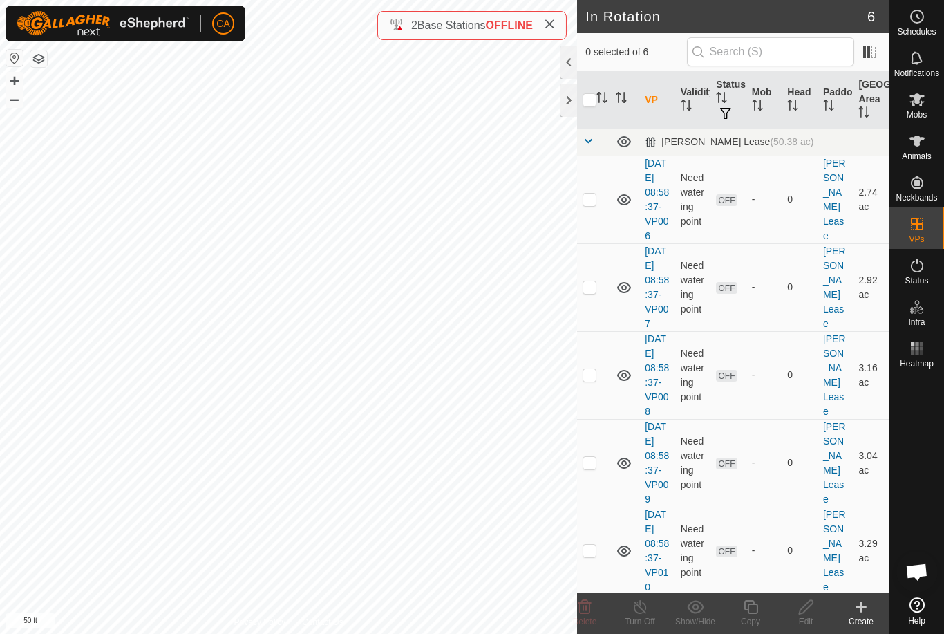
click at [598, 205] on td at bounding box center [593, 199] width 33 height 88
click at [589, 610] on icon at bounding box center [584, 607] width 13 height 14
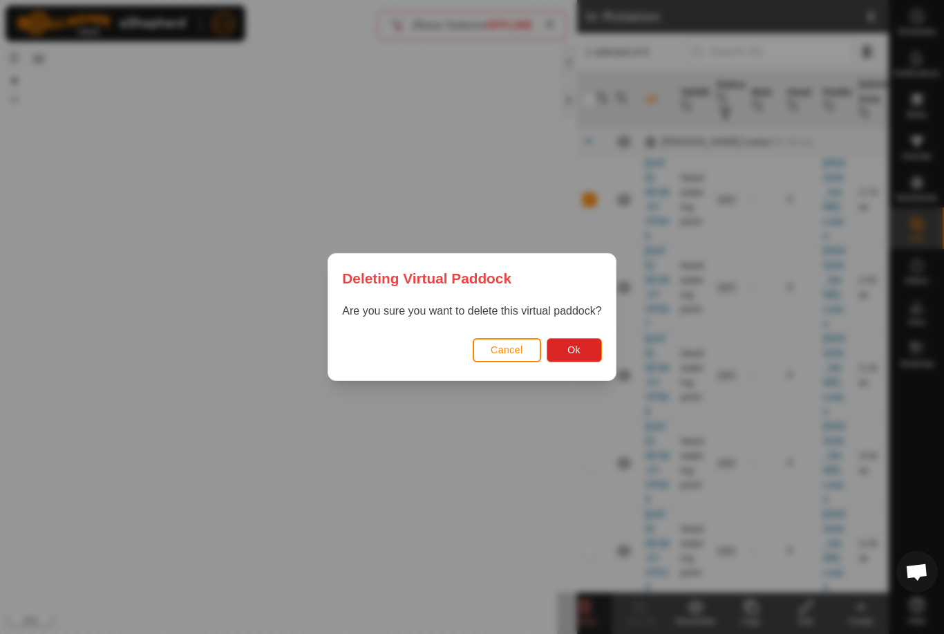
click at [574, 357] on button "Ok" at bounding box center [574, 350] width 55 height 24
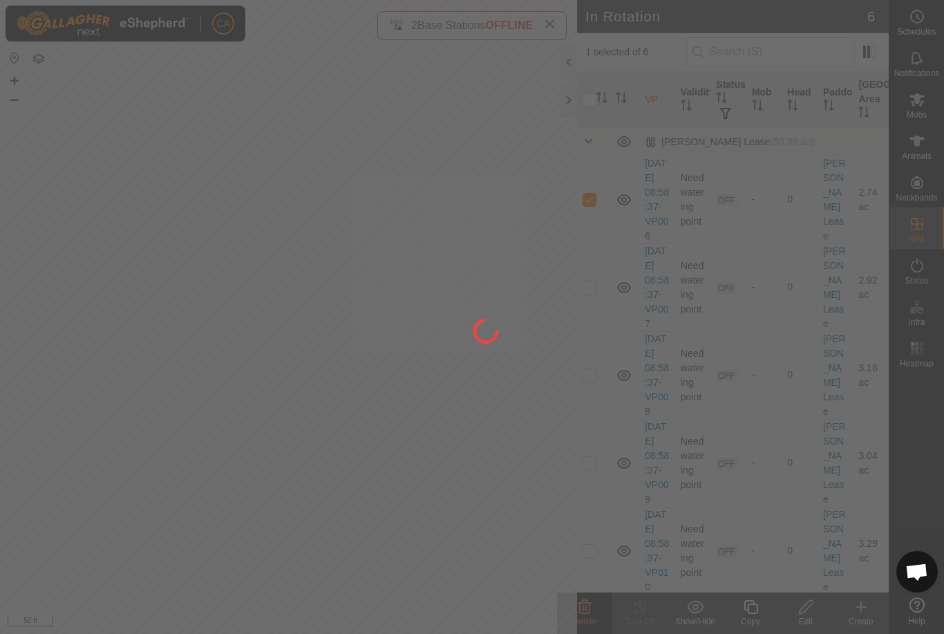
checkbox input "false"
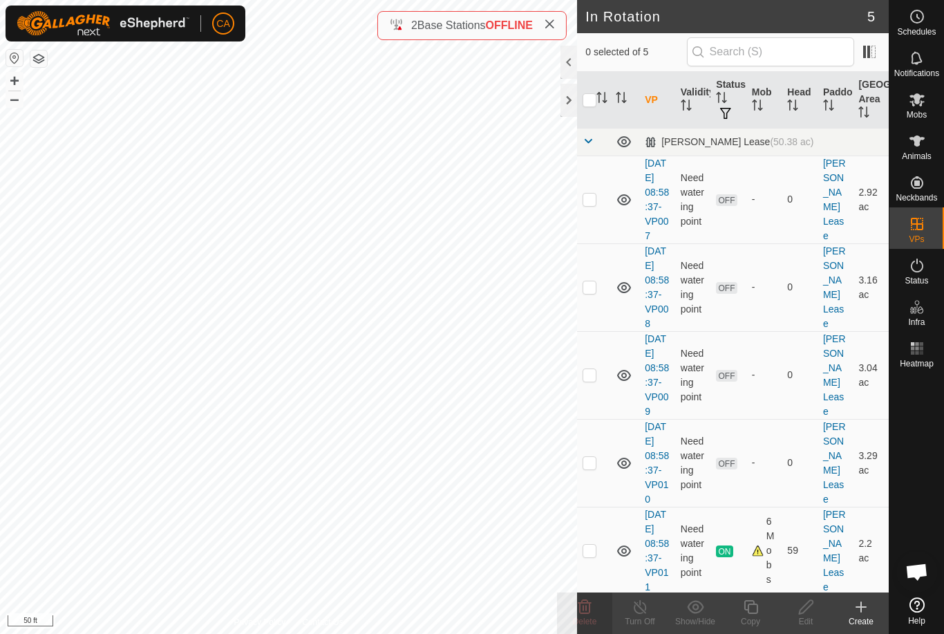
click at [589, 205] on p-checkbox at bounding box center [590, 199] width 14 height 11
checkbox input "true"
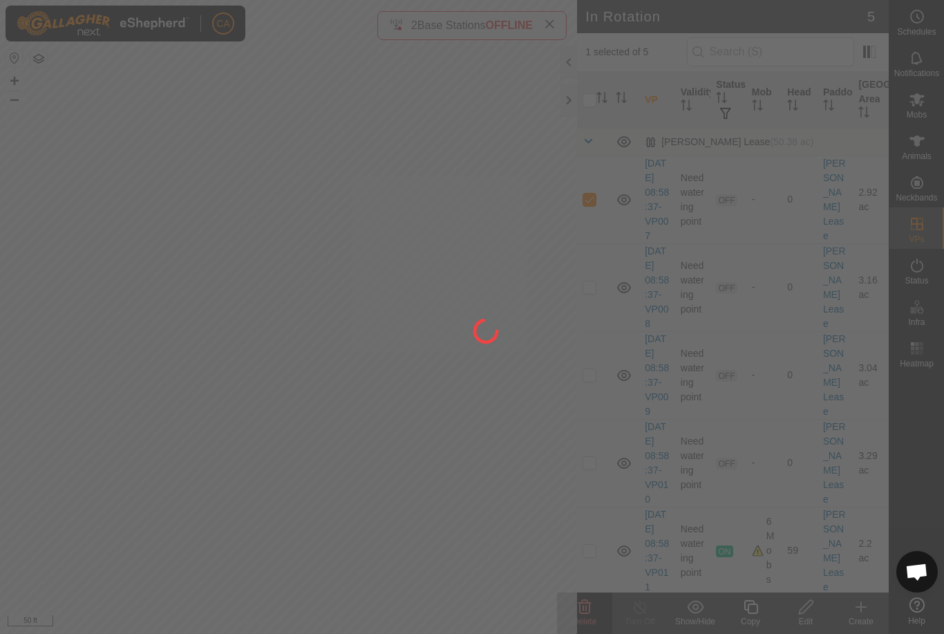
click at [808, 616] on div at bounding box center [472, 317] width 944 height 634
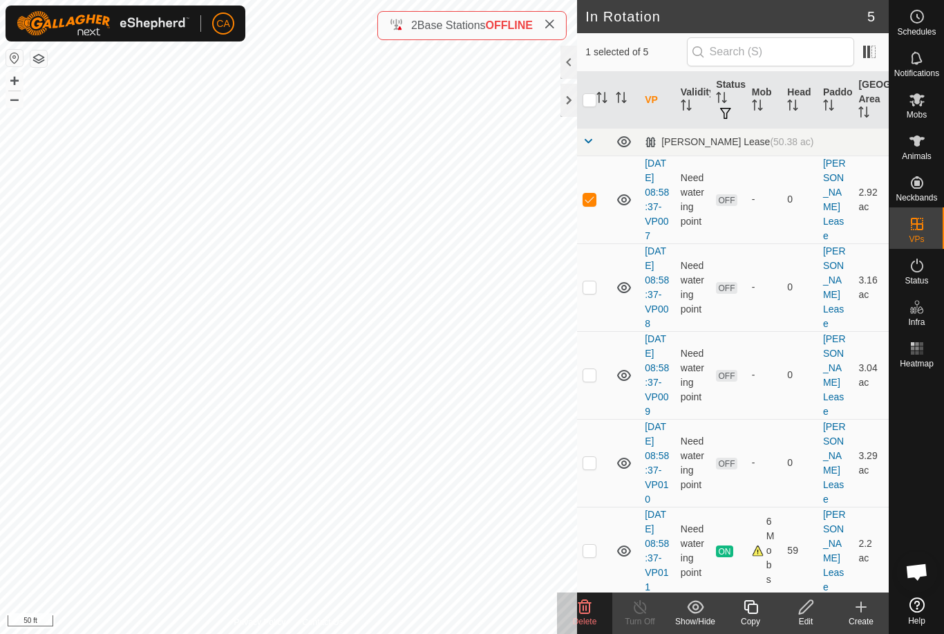
click at [813, 618] on div "Edit" at bounding box center [805, 621] width 55 height 12
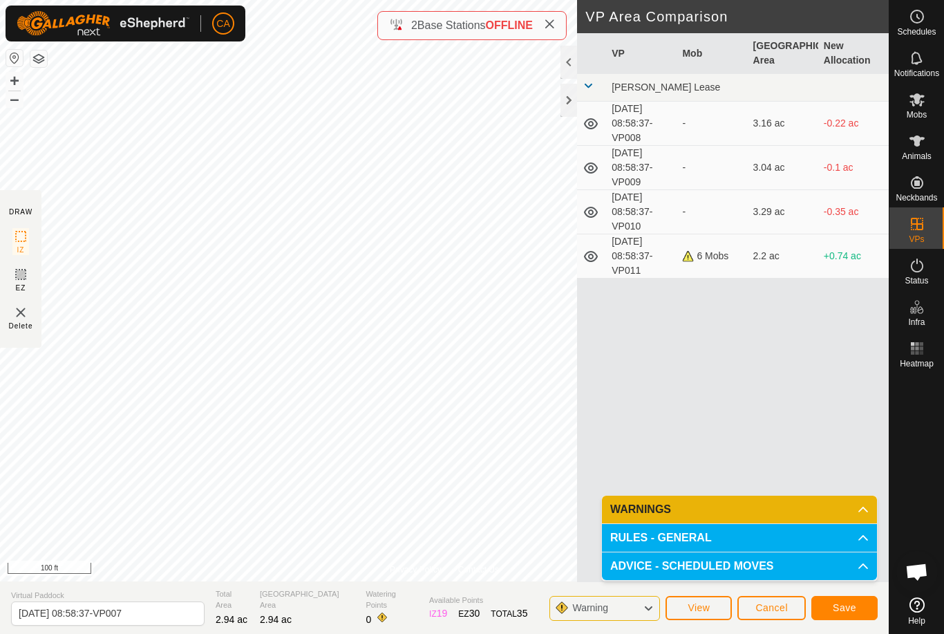
click at [849, 600] on button "Save" at bounding box center [844, 608] width 66 height 24
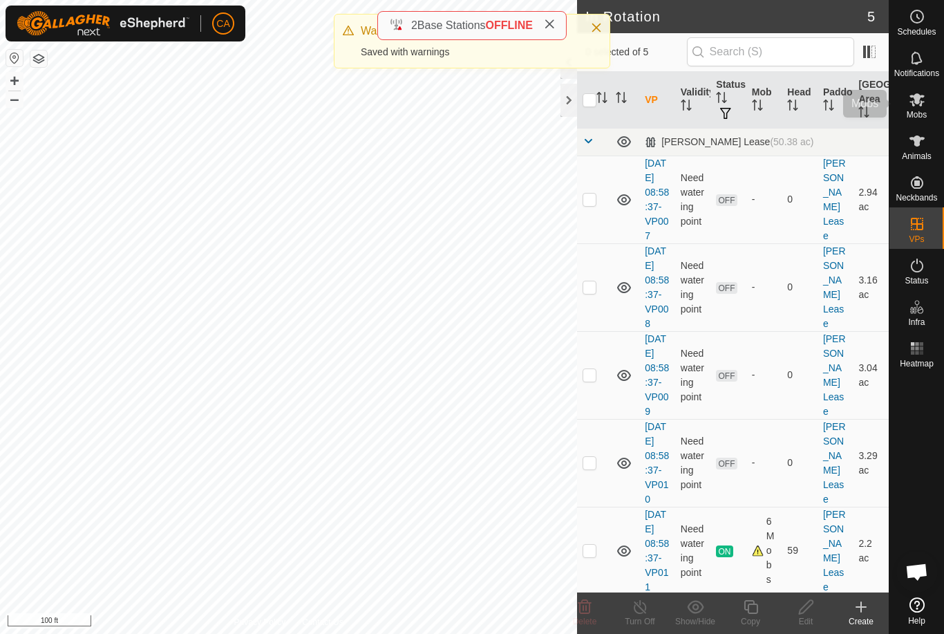
click at [922, 113] on span "Mobs" at bounding box center [917, 115] width 20 height 8
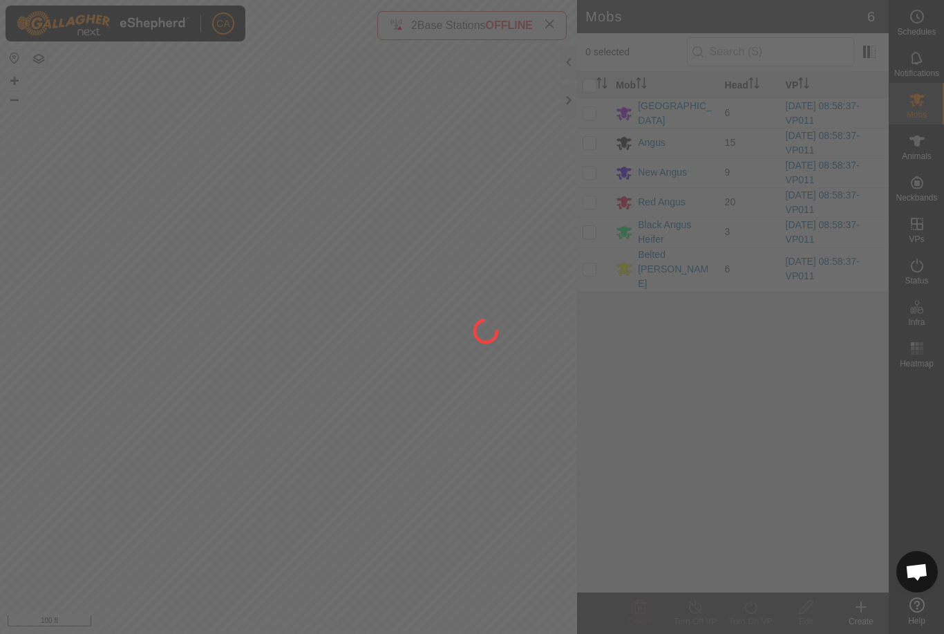
click at [590, 88] on div at bounding box center [472, 317] width 944 height 634
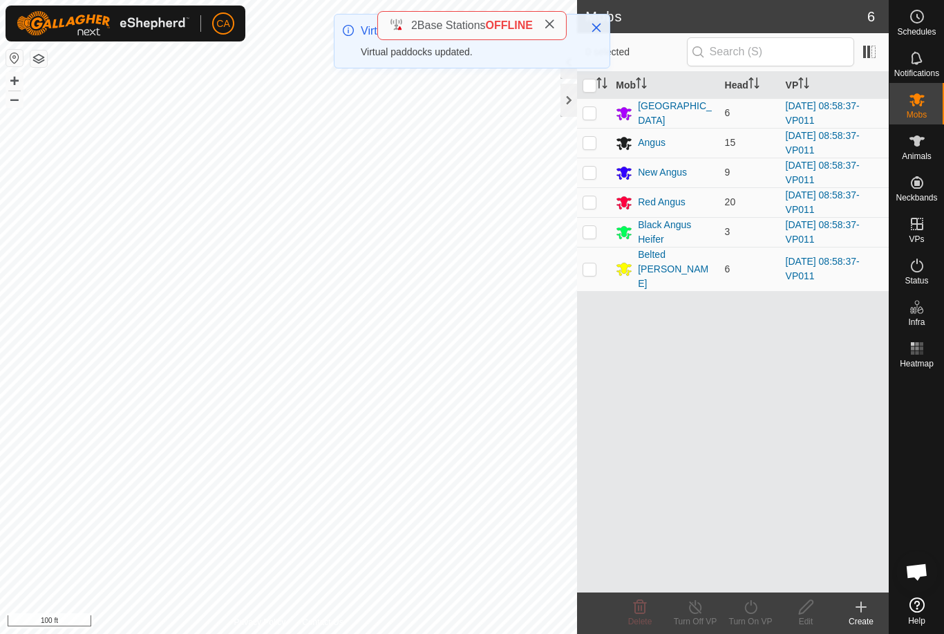
click at [585, 90] on input "checkbox" at bounding box center [590, 86] width 14 height 14
checkbox input "true"
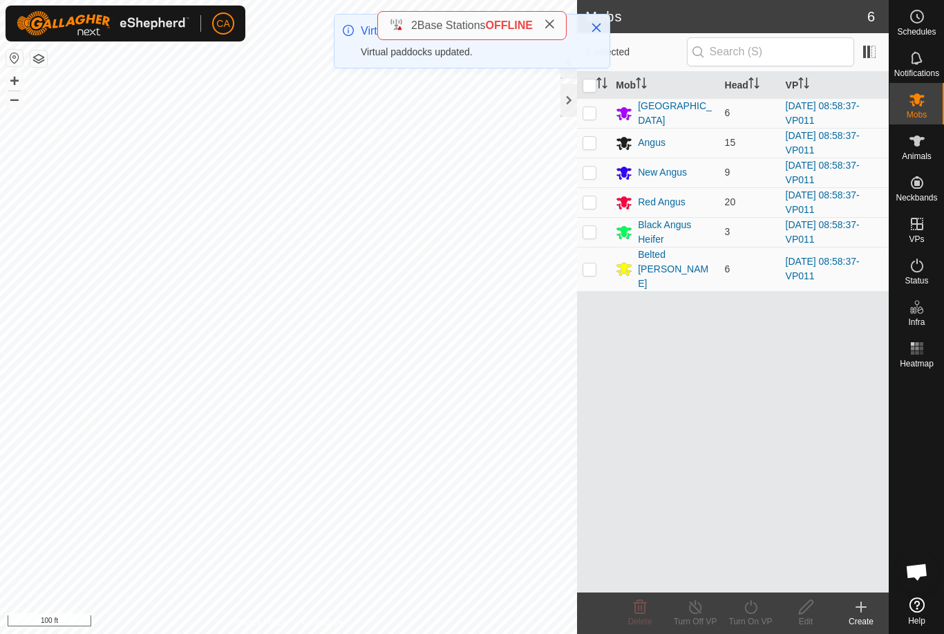
checkbox input "true"
click at [753, 614] on icon at bounding box center [750, 606] width 17 height 17
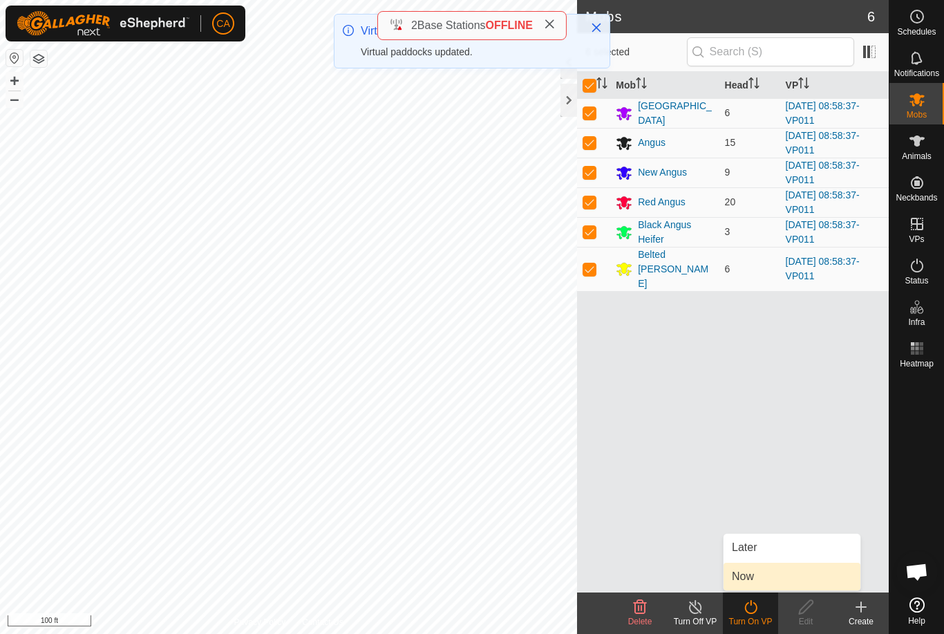
click at [761, 581] on link "Now" at bounding box center [792, 577] width 137 height 28
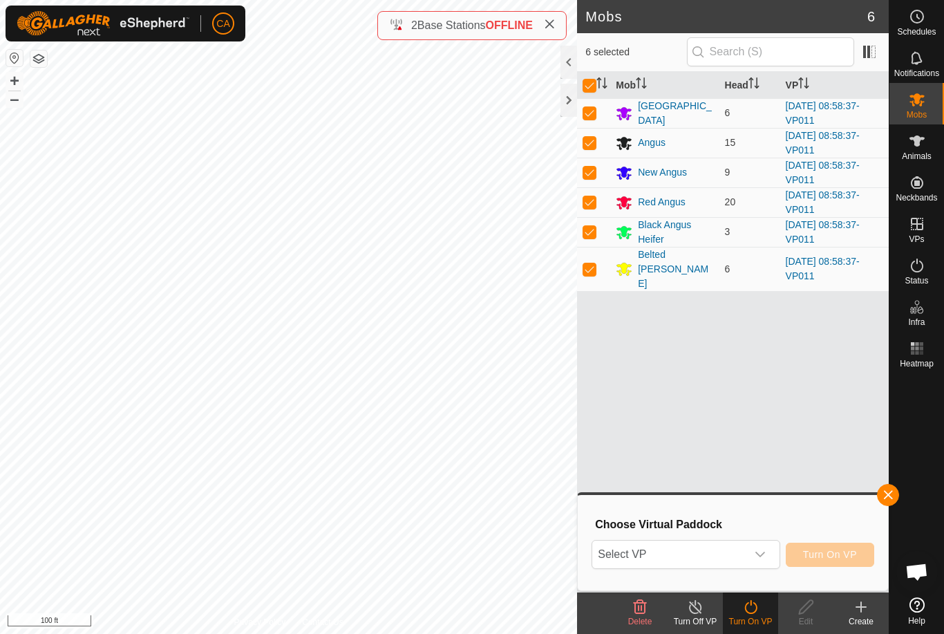
click at [735, 556] on span "Select VP" at bounding box center [668, 554] width 153 height 28
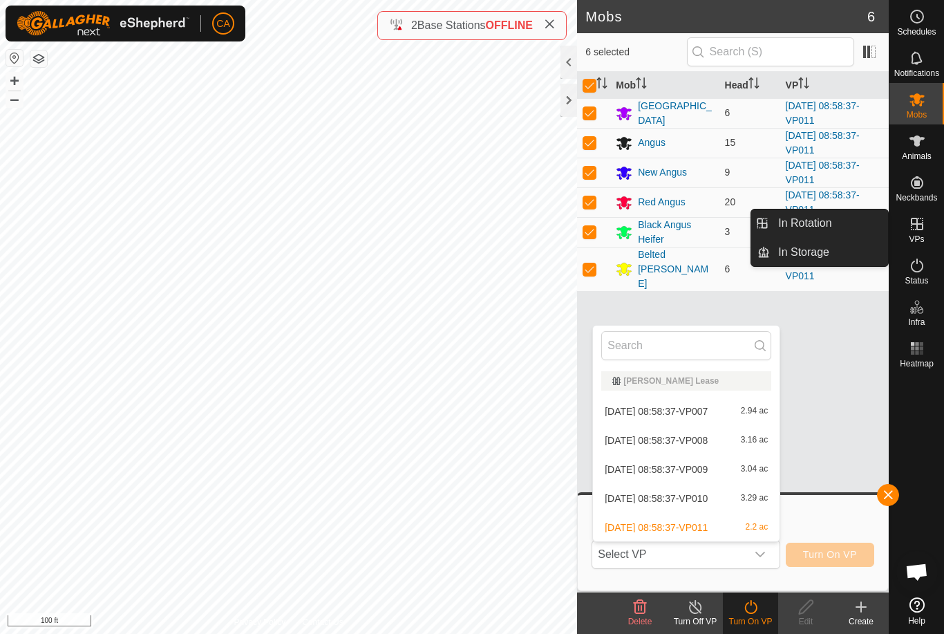
click at [832, 222] on link "In Rotation" at bounding box center [829, 223] width 118 height 28
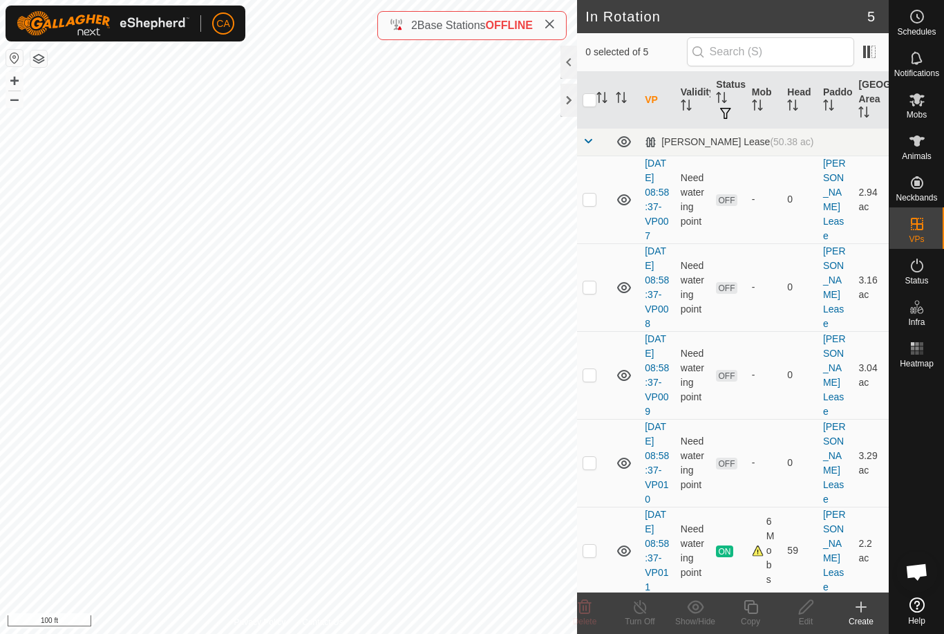
click at [594, 205] on p-checkbox at bounding box center [590, 199] width 14 height 11
checkbox input "true"
click at [924, 111] on span "Mobs" at bounding box center [917, 115] width 20 height 8
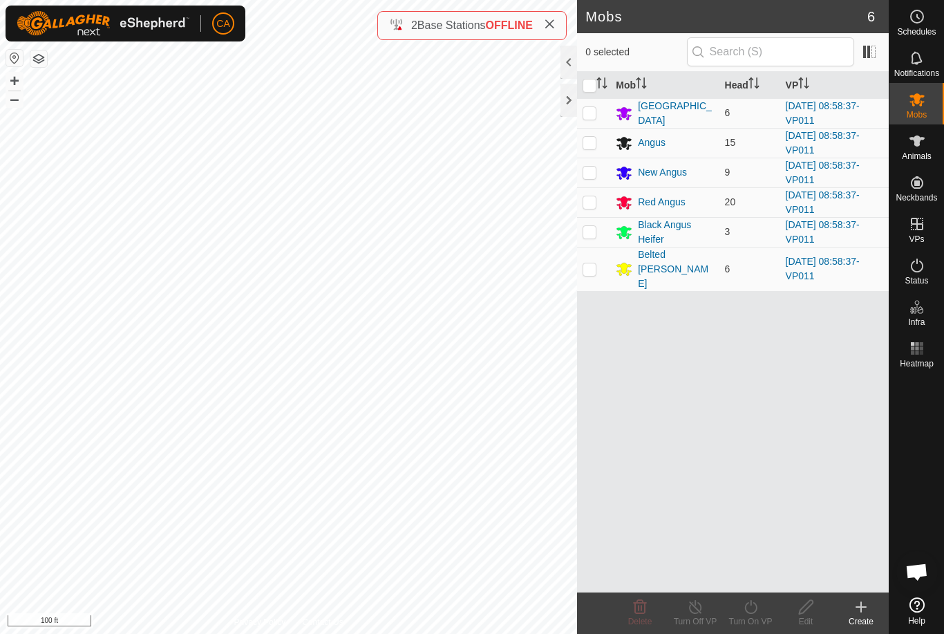
click at [596, 85] on input "checkbox" at bounding box center [590, 86] width 14 height 14
checkbox input "true"
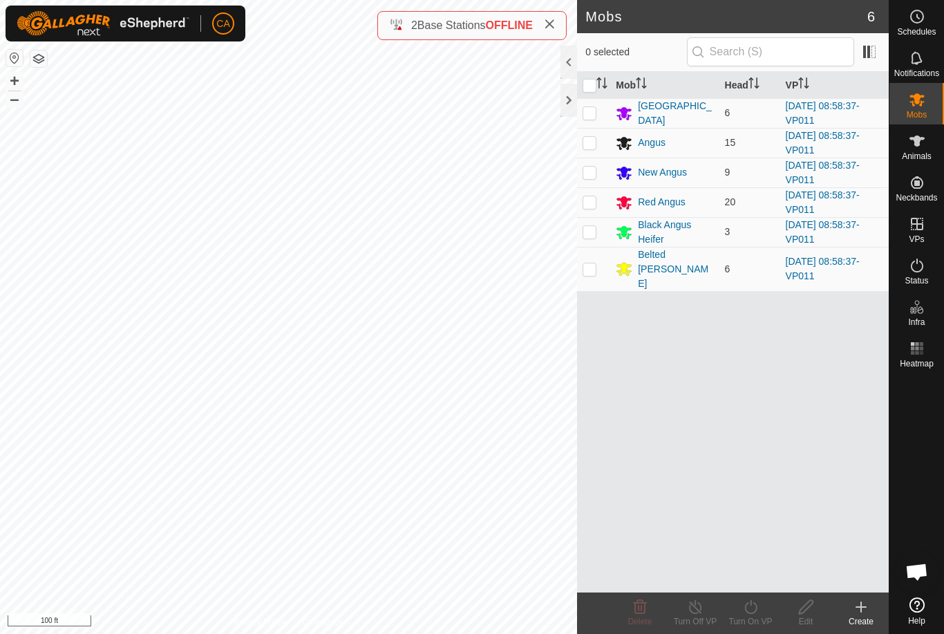
checkbox input "true"
click at [763, 612] on turn-on-svg-icon at bounding box center [750, 606] width 55 height 17
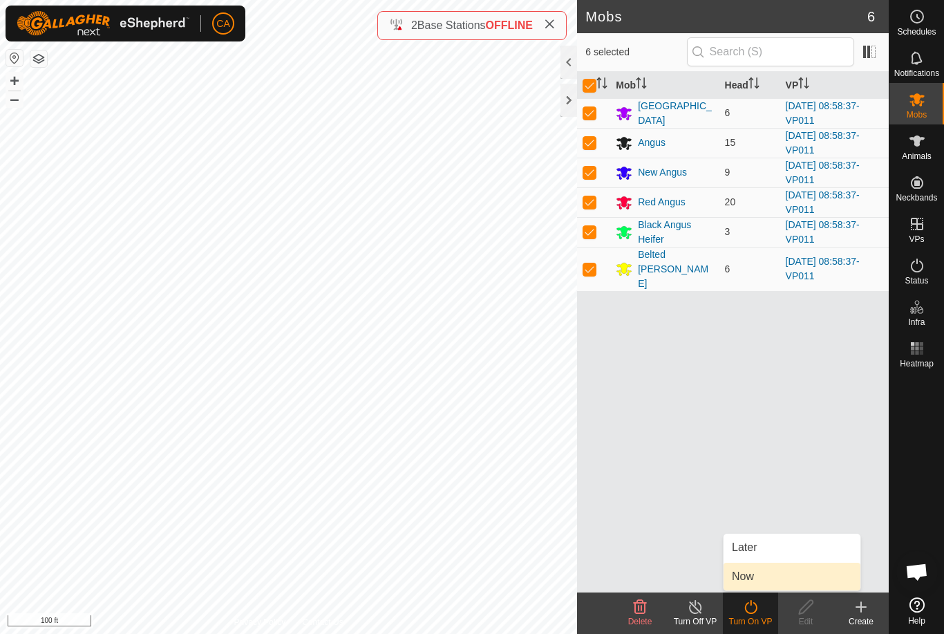
click at [766, 583] on link "Now" at bounding box center [792, 577] width 137 height 28
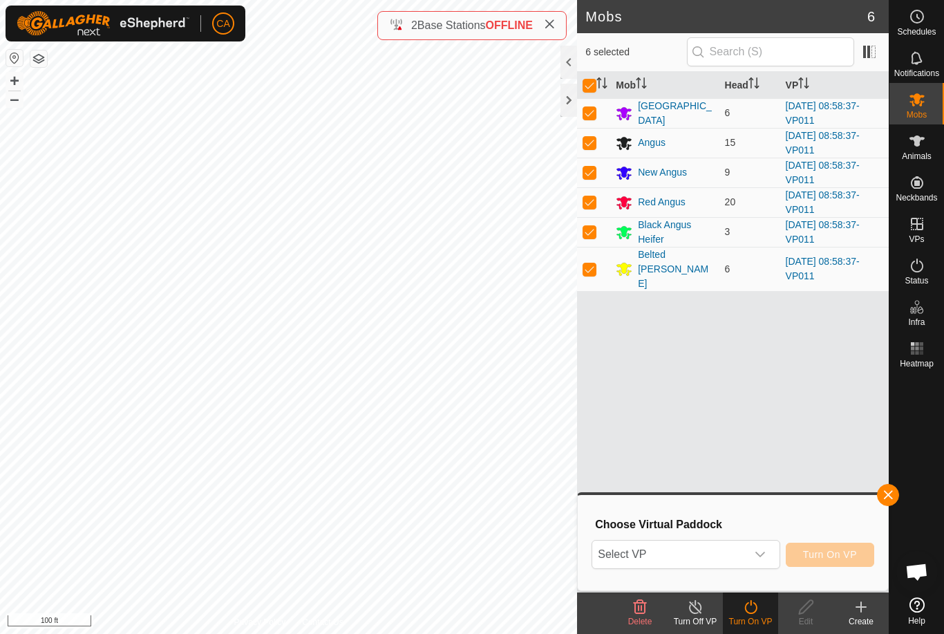
click at [724, 556] on span "Select VP" at bounding box center [668, 554] width 153 height 28
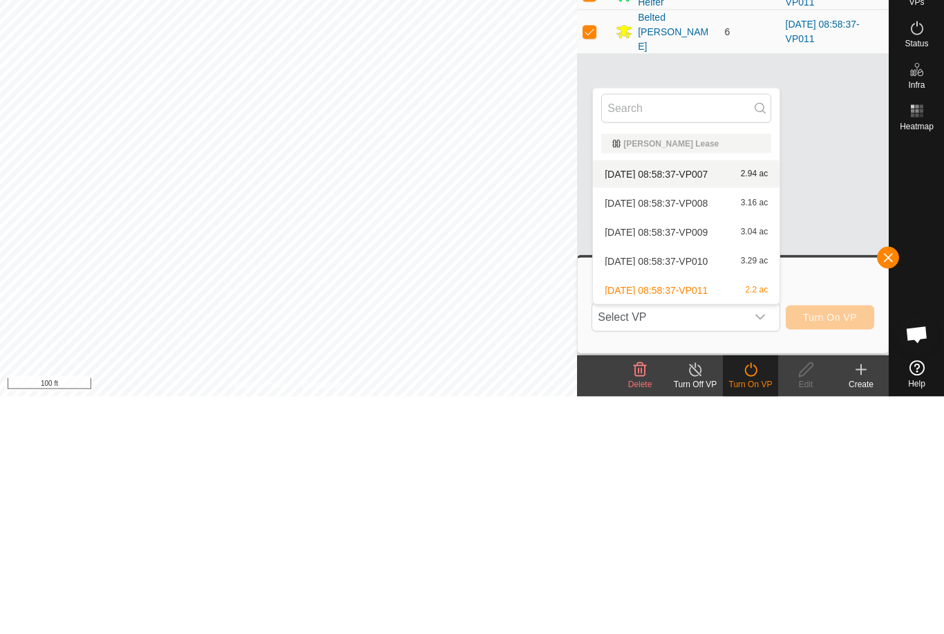
click at [692, 403] on div "[DATE] 08:58:37-VP007 2.94 ac" at bounding box center [686, 411] width 170 height 17
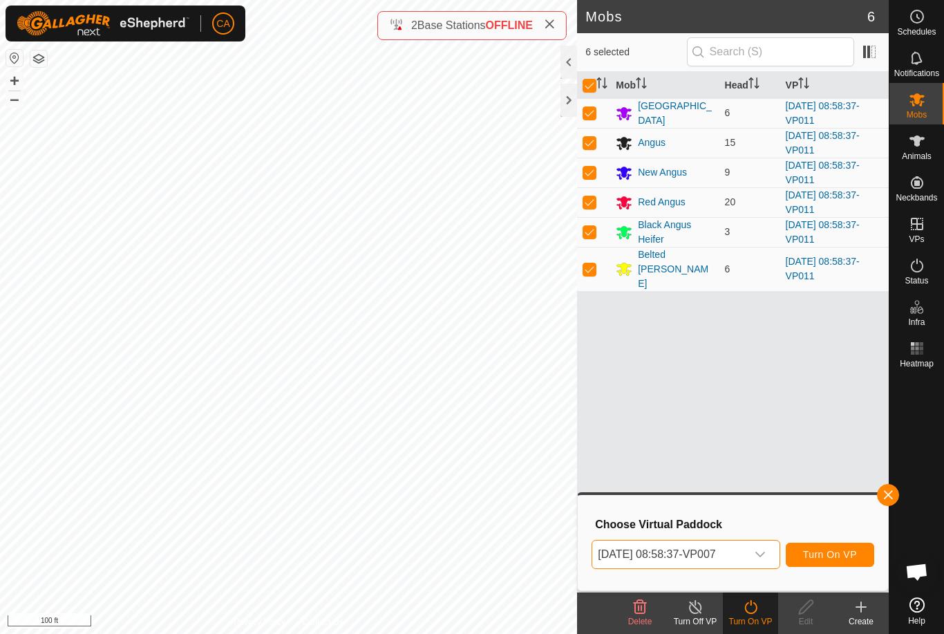
click at [835, 561] on button "Turn On VP" at bounding box center [830, 555] width 88 height 24
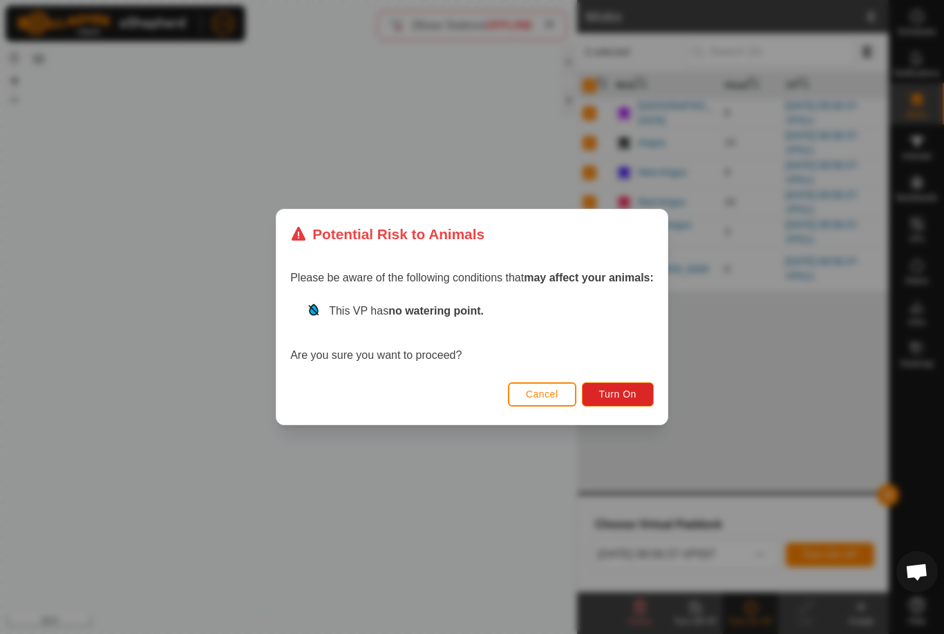
click at [632, 402] on button "Turn On" at bounding box center [618, 394] width 72 height 24
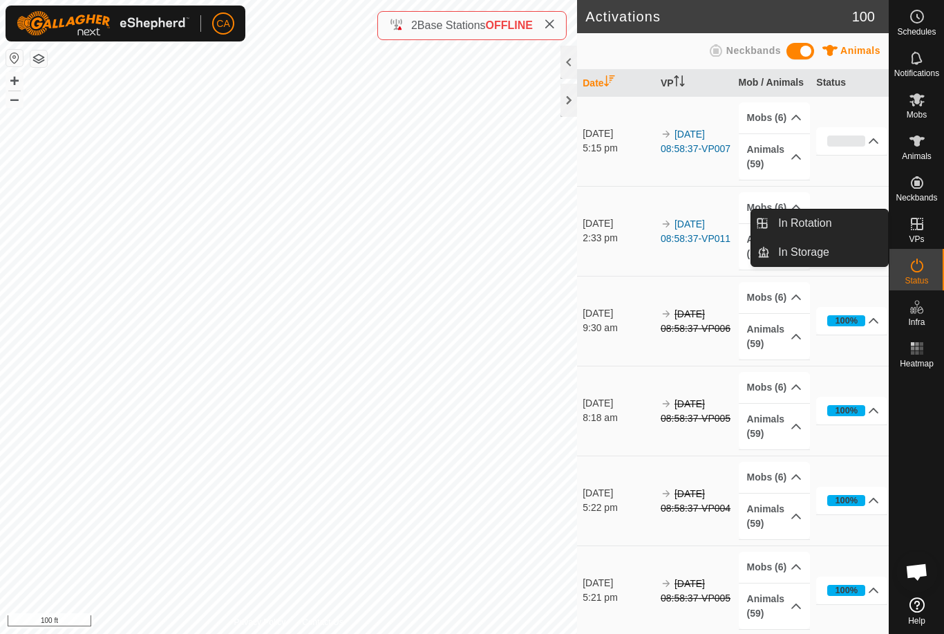
click at [815, 221] on span "In Rotation" at bounding box center [804, 223] width 53 height 17
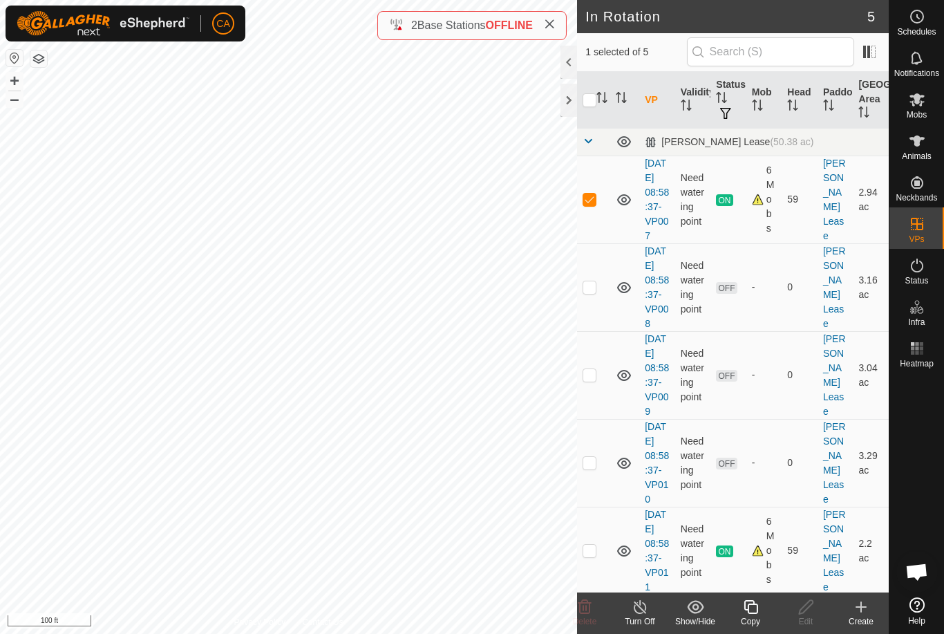
click at [588, 213] on td at bounding box center [593, 199] width 33 height 88
checkbox input "false"
click at [595, 468] on p-checkbox at bounding box center [590, 462] width 14 height 11
checkbox input "true"
click at [807, 614] on icon at bounding box center [806, 606] width 17 height 17
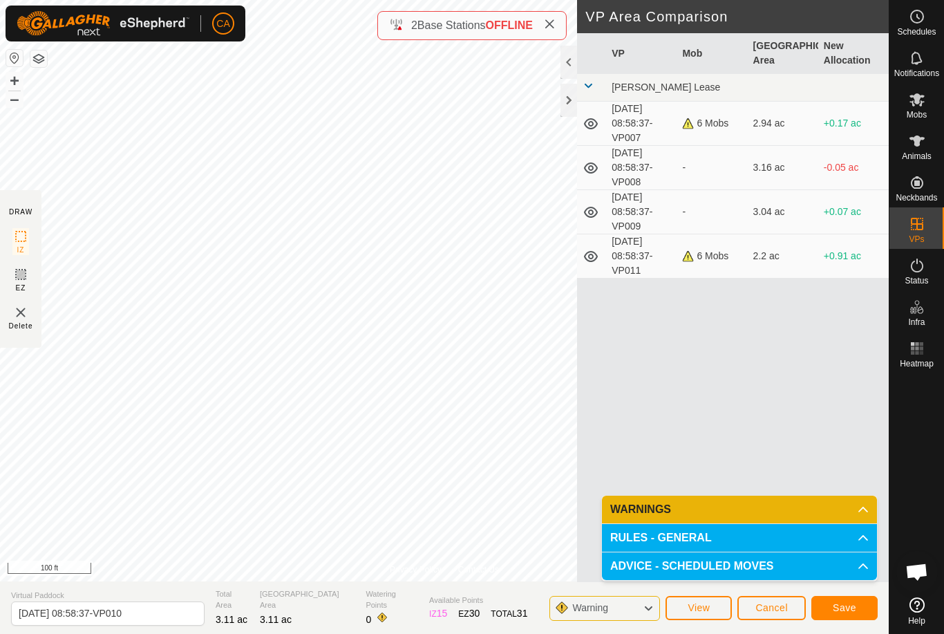
click at [860, 611] on button "Save" at bounding box center [844, 608] width 66 height 24
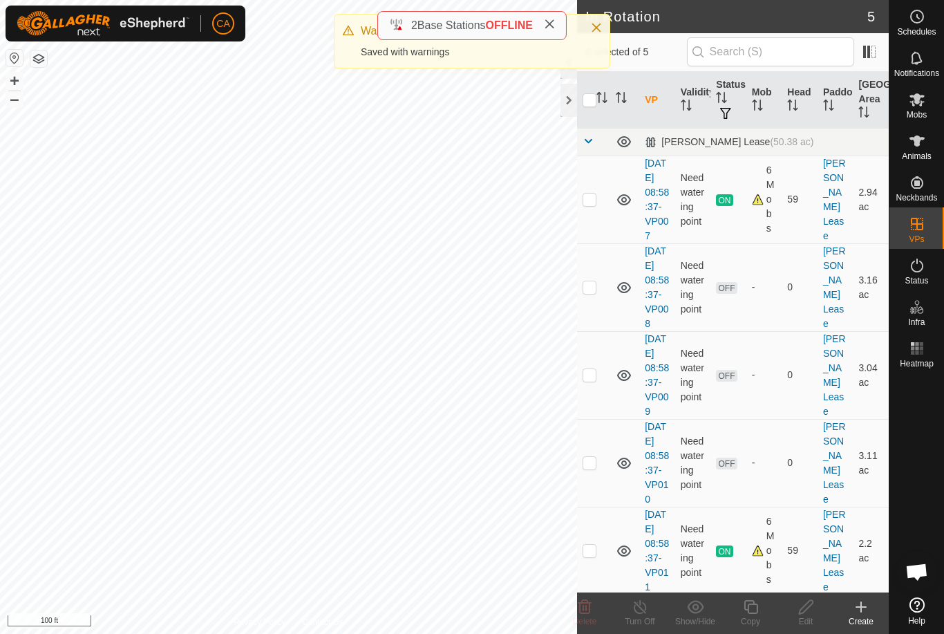
click at [598, 507] on td at bounding box center [593, 463] width 33 height 88
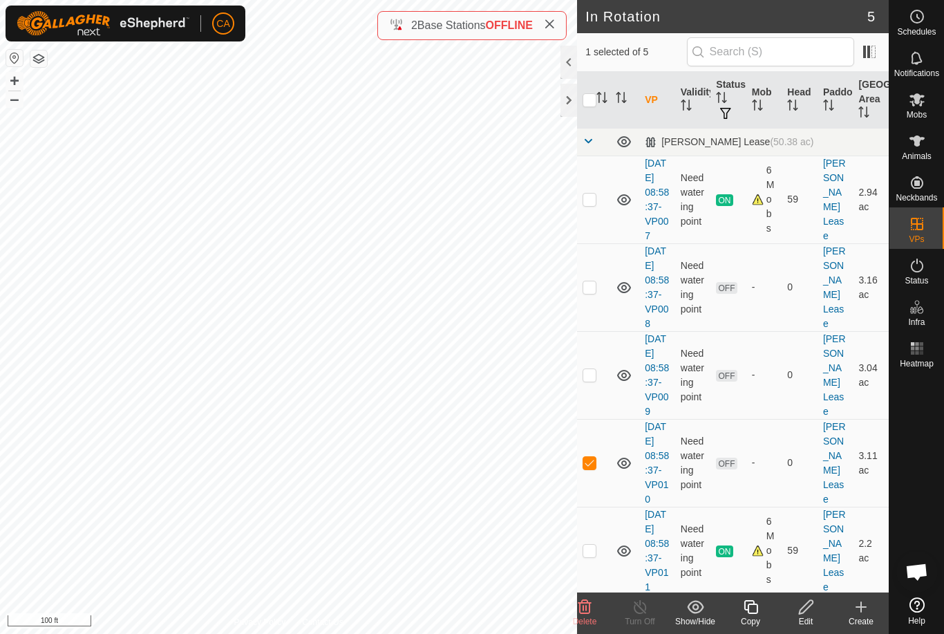
click at [592, 468] on p-checkbox at bounding box center [590, 462] width 14 height 11
checkbox input "false"
click at [592, 380] on p-checkbox at bounding box center [590, 374] width 14 height 11
checkbox input "true"
click at [809, 612] on icon at bounding box center [806, 606] width 17 height 17
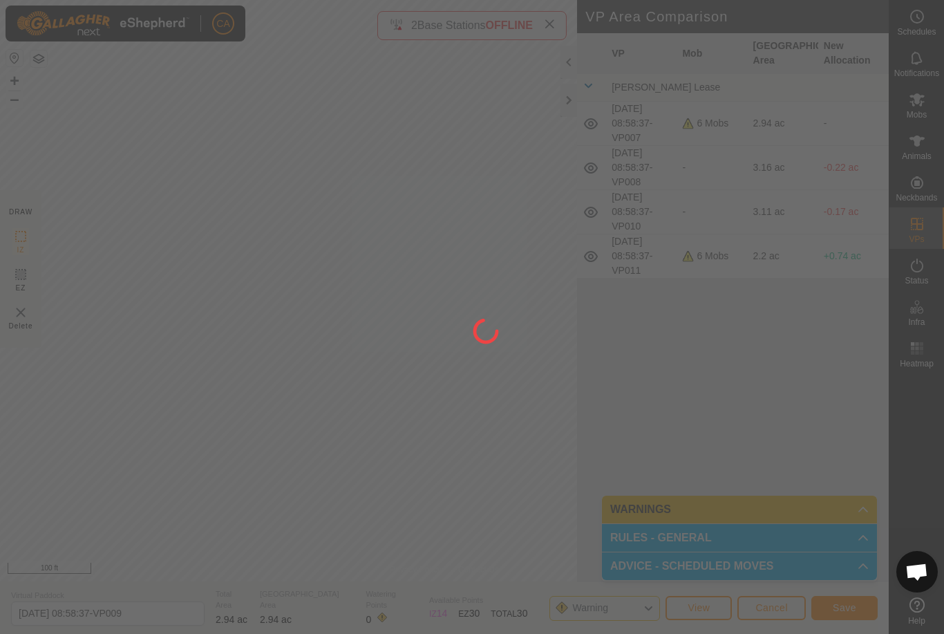
click at [294, 318] on div at bounding box center [472, 317] width 944 height 634
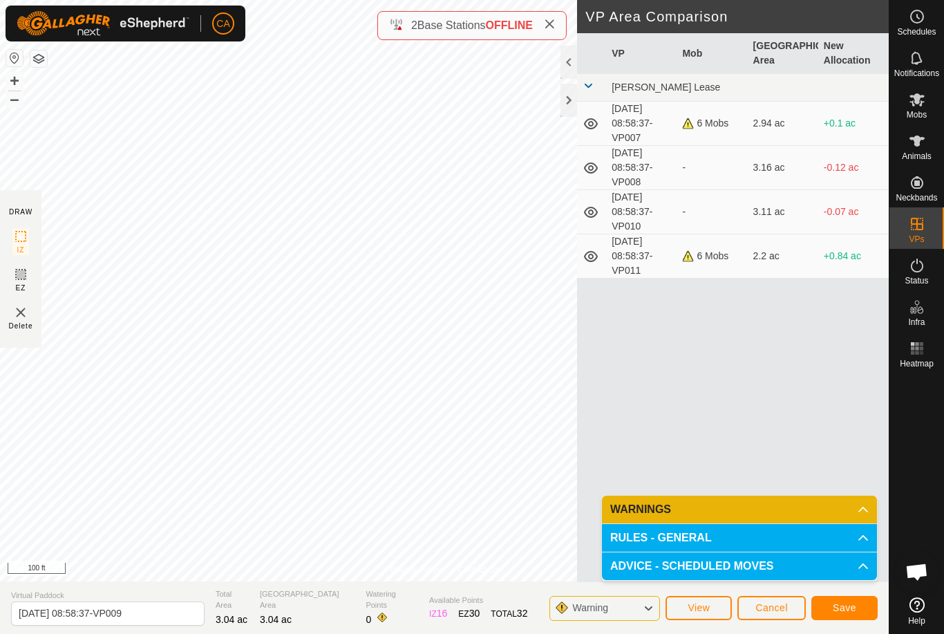
click at [840, 607] on span "Save" at bounding box center [844, 607] width 23 height 11
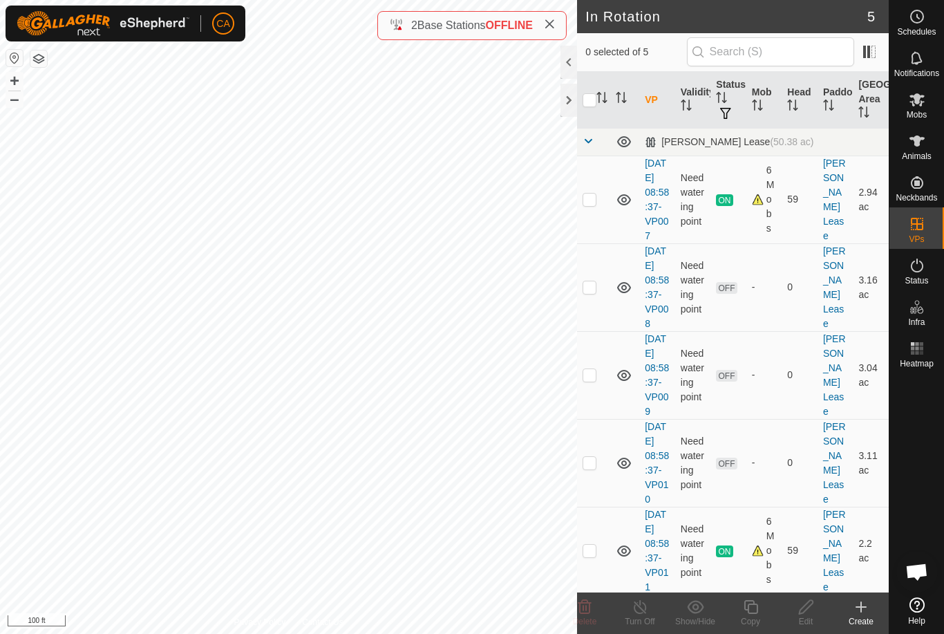
click at [594, 468] on p-checkbox at bounding box center [590, 462] width 14 height 11
checkbox input "true"
click at [802, 612] on icon at bounding box center [806, 607] width 14 height 14
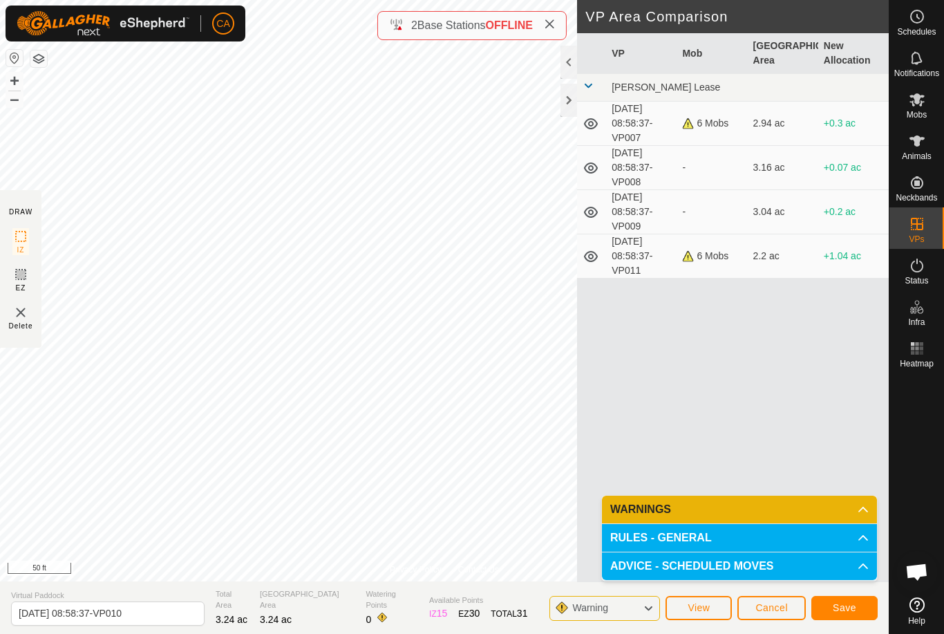
click at [860, 612] on button "Save" at bounding box center [844, 608] width 66 height 24
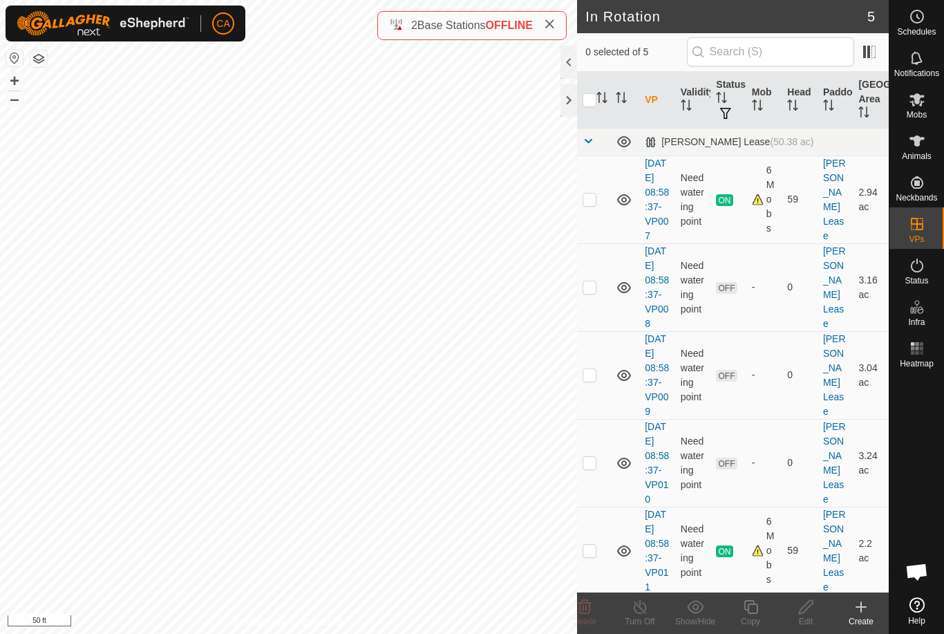
click at [594, 468] on p-checkbox at bounding box center [590, 462] width 14 height 11
click at [594, 507] on td at bounding box center [593, 463] width 33 height 88
checkbox input "false"
click at [591, 419] on td at bounding box center [593, 375] width 33 height 88
click at [590, 417] on td at bounding box center [593, 375] width 33 height 88
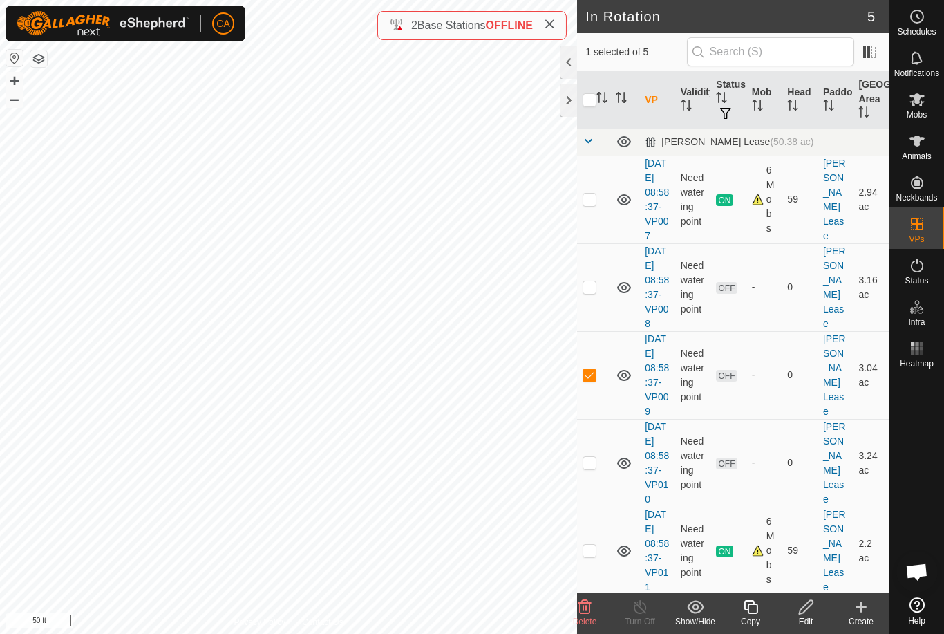
checkbox input "false"
click at [598, 312] on td at bounding box center [593, 287] width 33 height 88
checkbox input "true"
click at [804, 609] on icon at bounding box center [806, 606] width 17 height 17
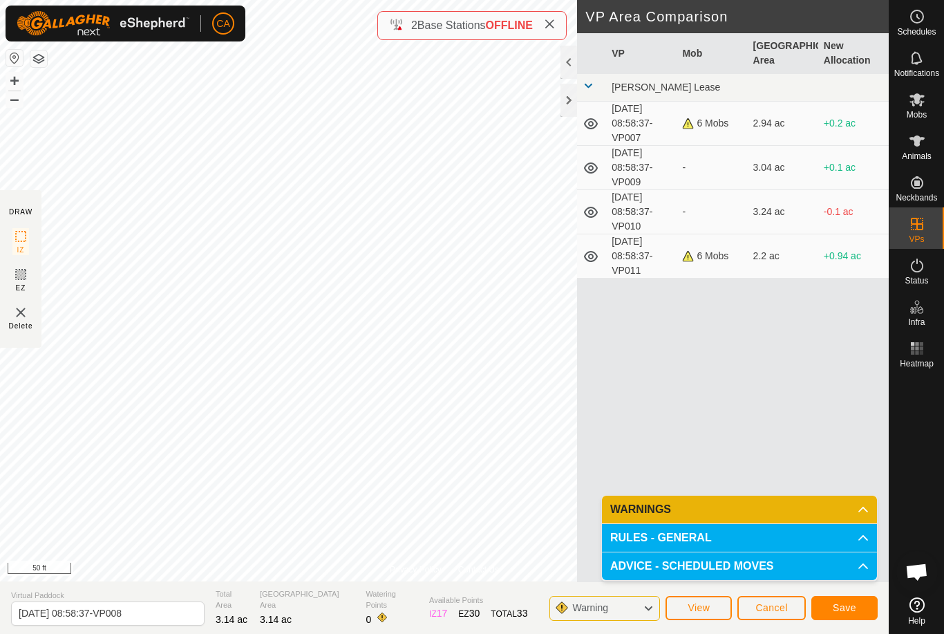
click at [847, 619] on button "Save" at bounding box center [844, 608] width 66 height 24
